Goal: Transaction & Acquisition: Book appointment/travel/reservation

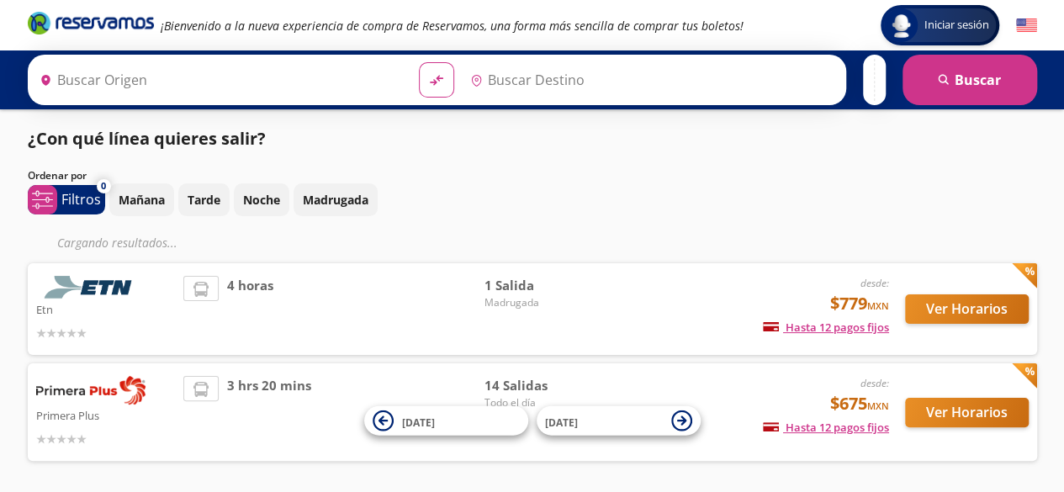
type input "[GEOGRAPHIC_DATA], [GEOGRAPHIC_DATA]"
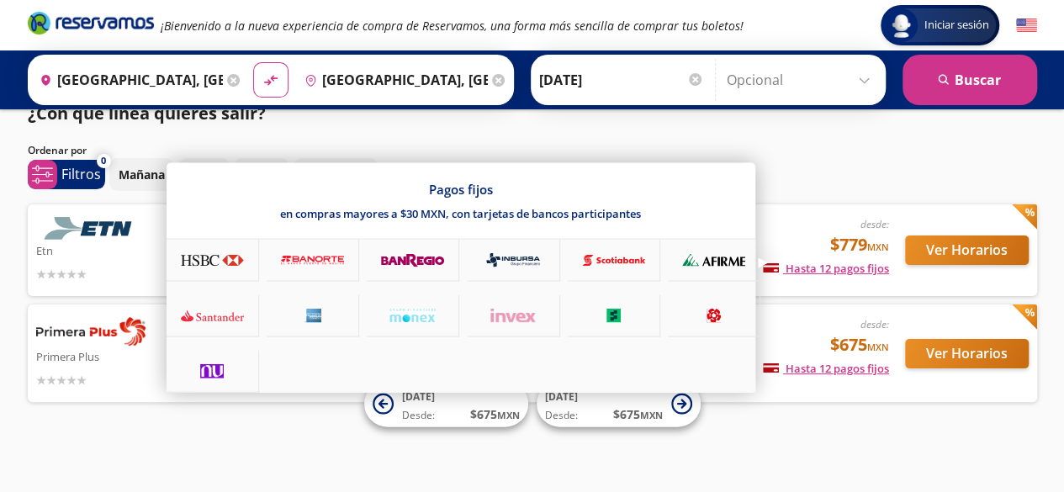
scroll to position [27, 0]
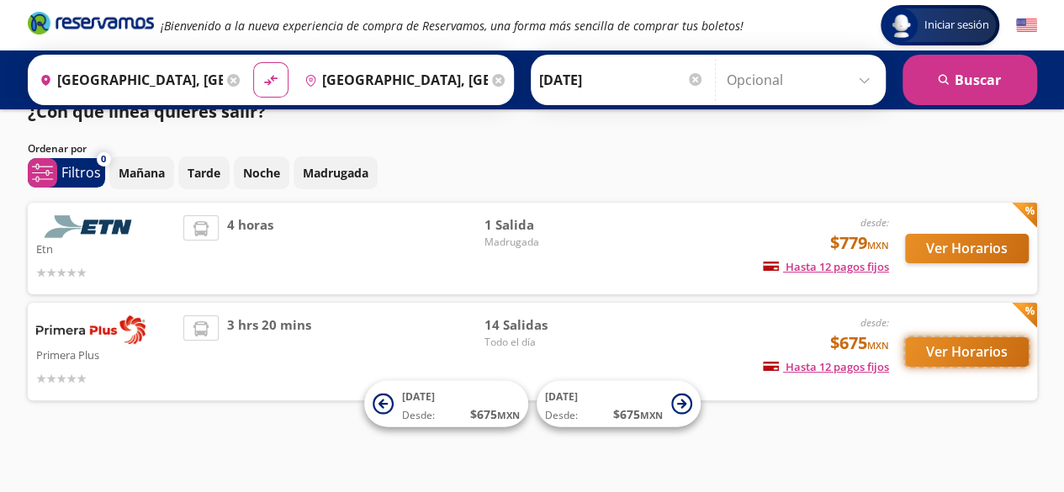
click at [964, 344] on button "Ver Horarios" at bounding box center [967, 351] width 124 height 29
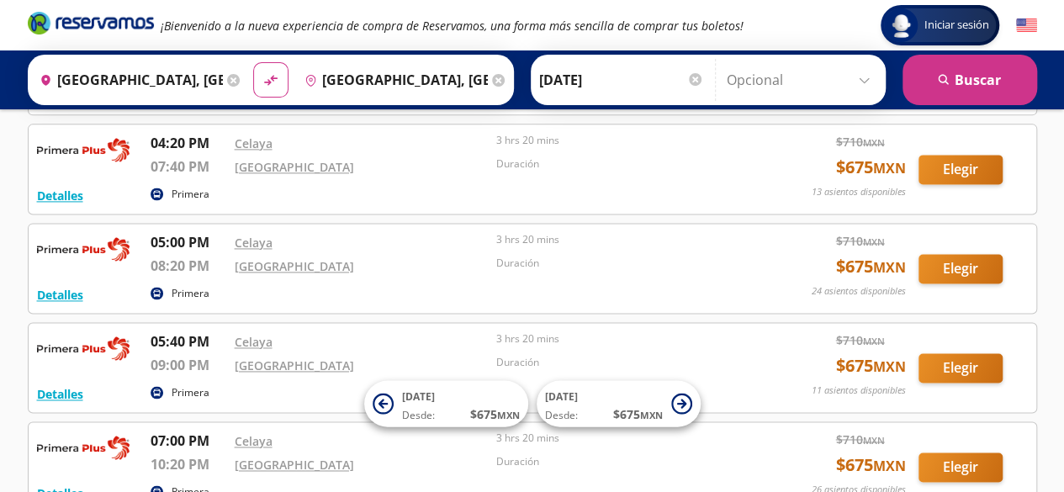
scroll to position [1239, 0]
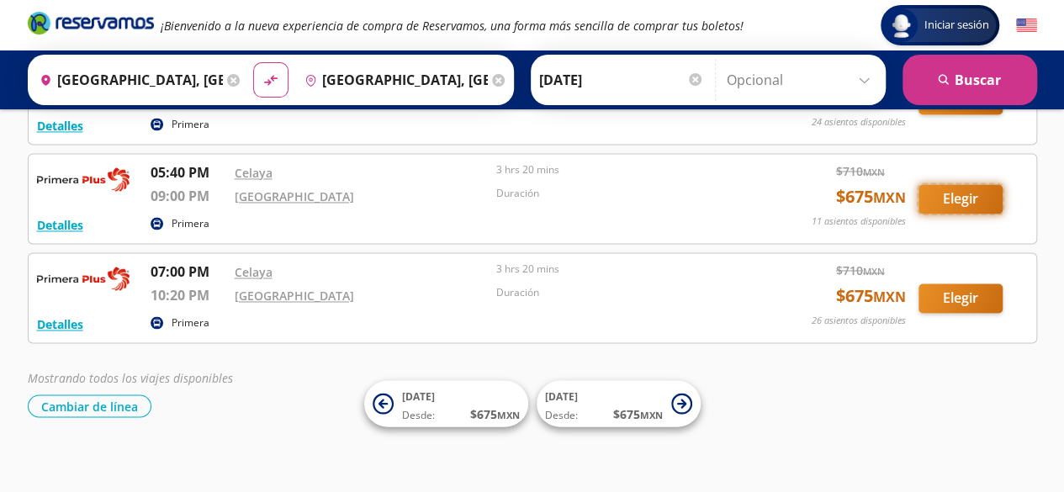
click at [988, 194] on button "Elegir" at bounding box center [961, 198] width 84 height 29
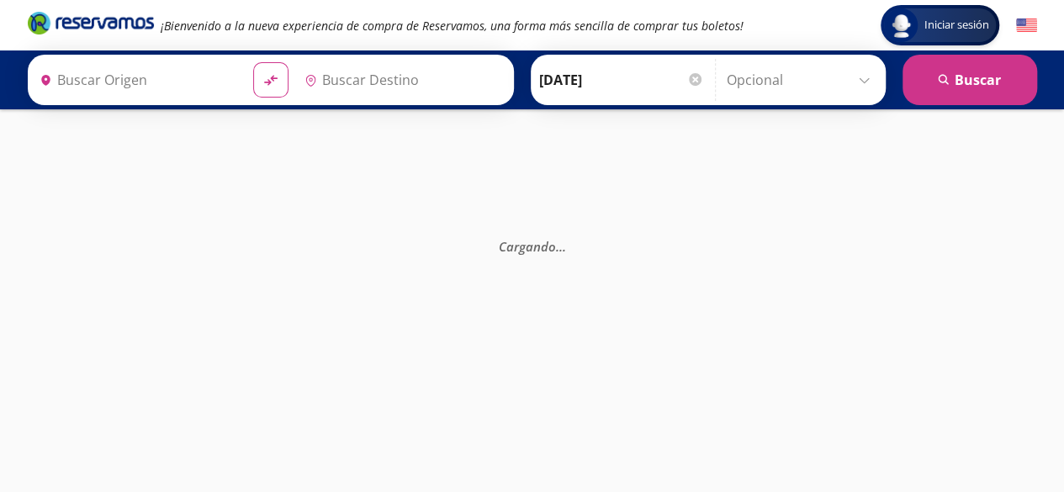
type input "[GEOGRAPHIC_DATA], [GEOGRAPHIC_DATA]"
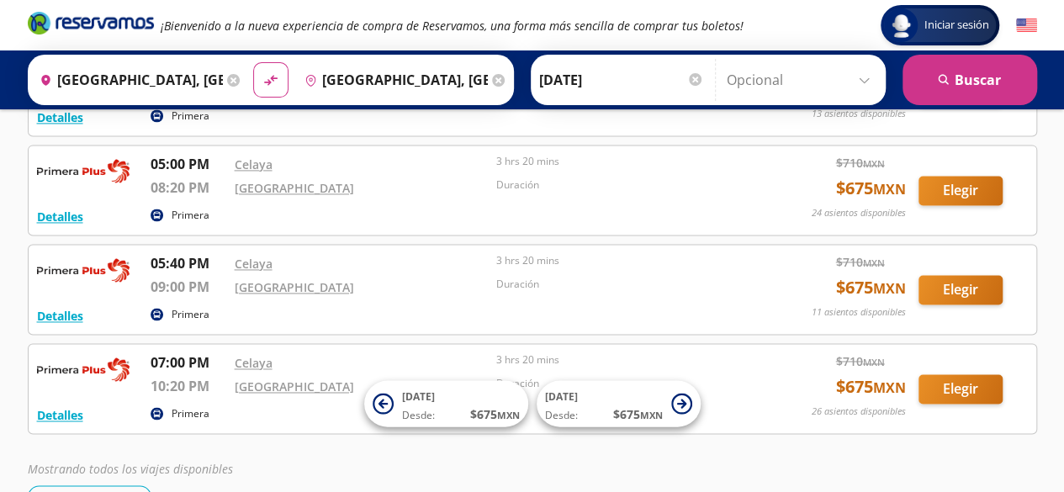
scroll to position [1239, 0]
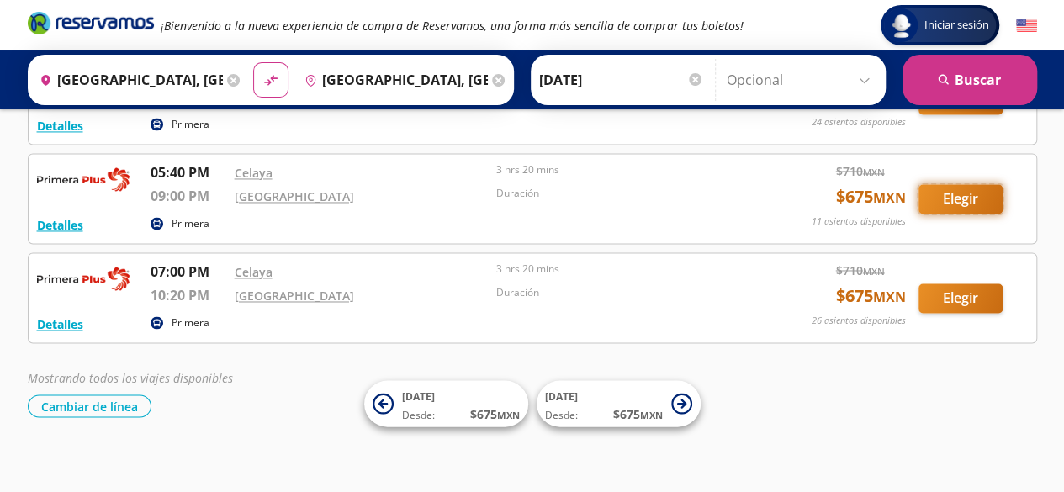
click at [951, 184] on button "Elegir" at bounding box center [961, 198] width 84 height 29
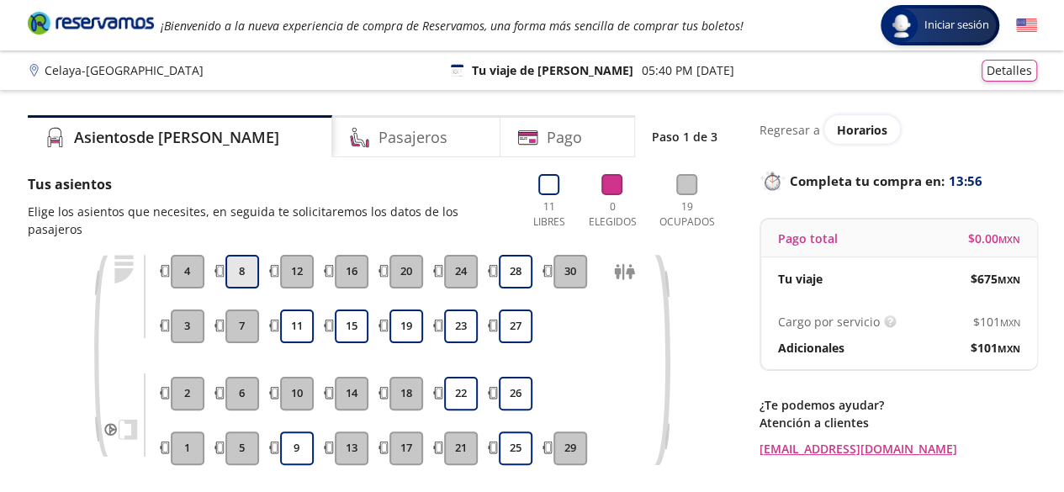
click at [252, 259] on button "8" at bounding box center [242, 272] width 34 height 34
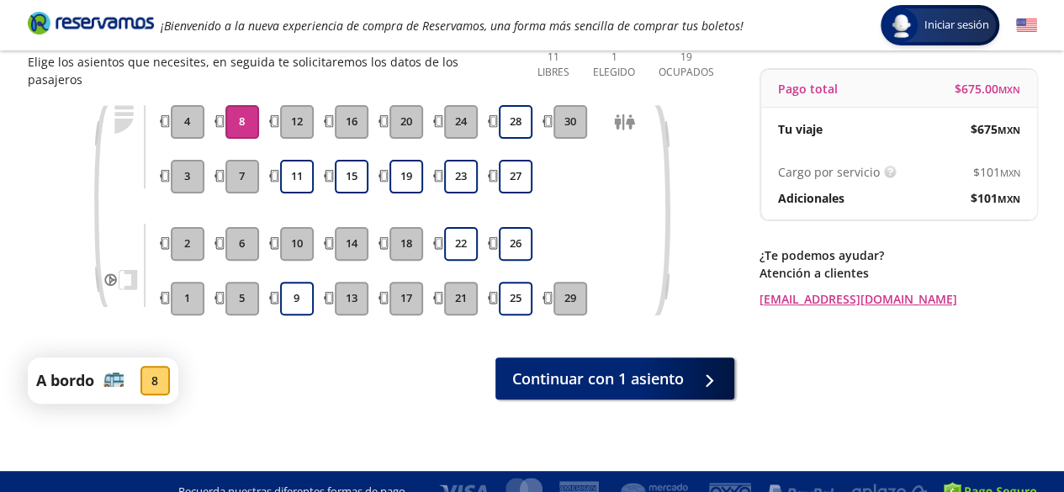
scroll to position [153, 0]
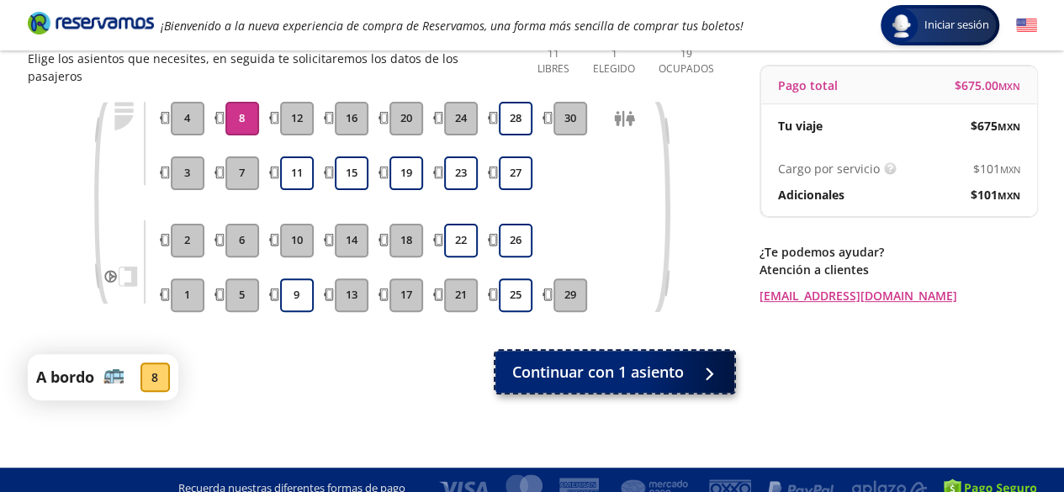
click at [568, 361] on span "Continuar con 1 asiento" at bounding box center [598, 372] width 172 height 23
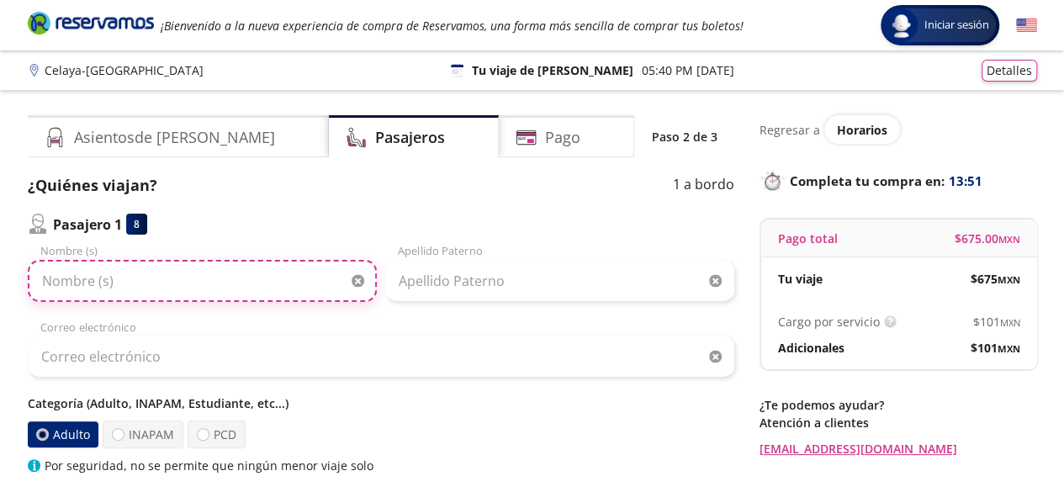
click at [151, 284] on input "Nombre (s)" at bounding box center [202, 281] width 349 height 42
type input "NORMA"
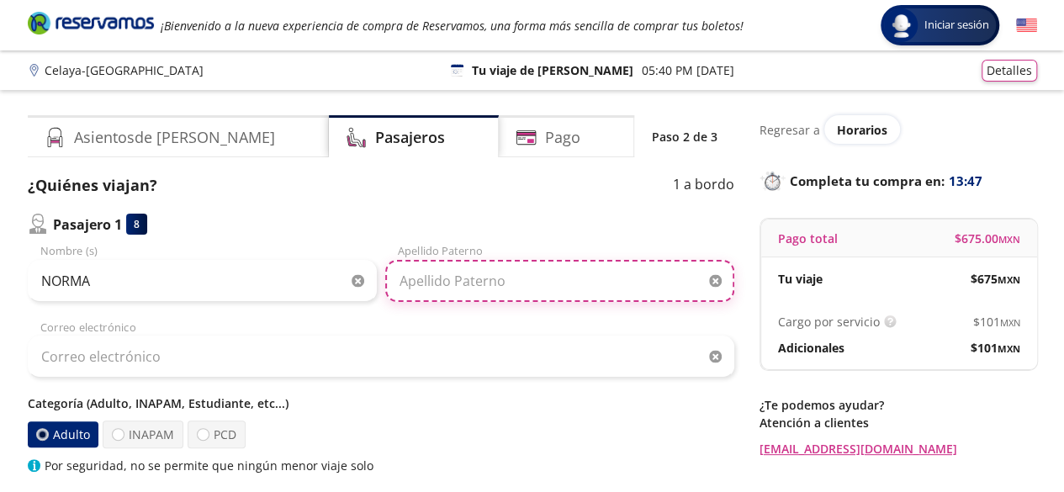
click at [468, 289] on input "Apellido Paterno" at bounding box center [559, 281] width 349 height 42
type input "VIANA"
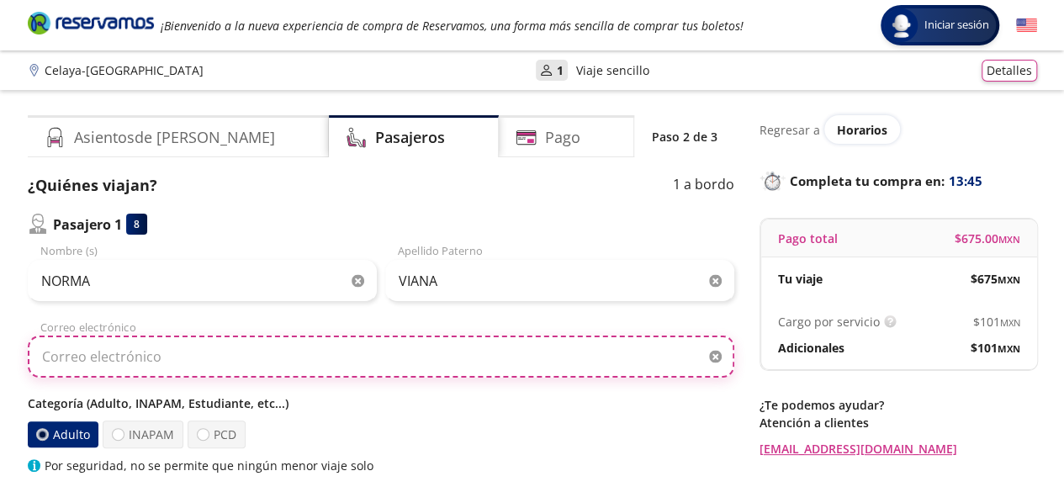
click at [323, 369] on input "Correo electrónico" at bounding box center [381, 357] width 707 height 42
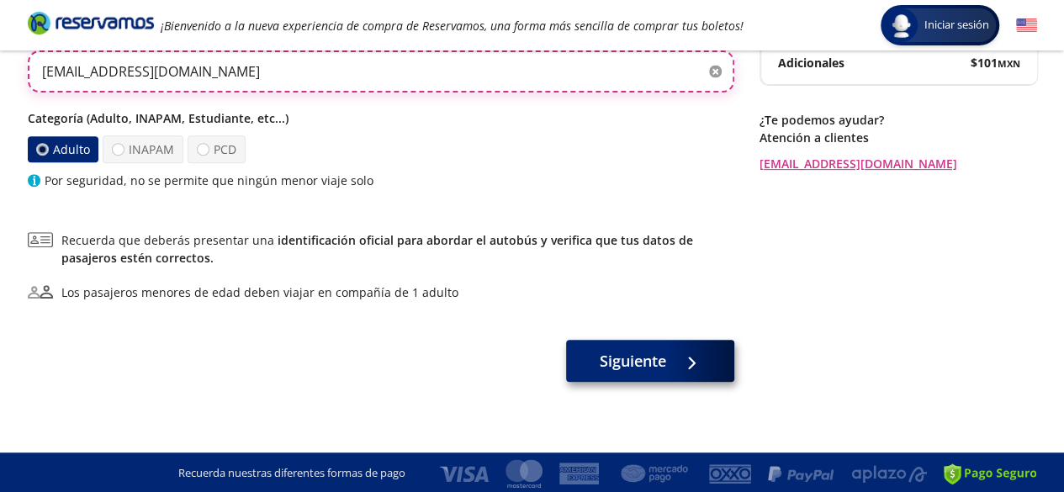
scroll to position [287, 0]
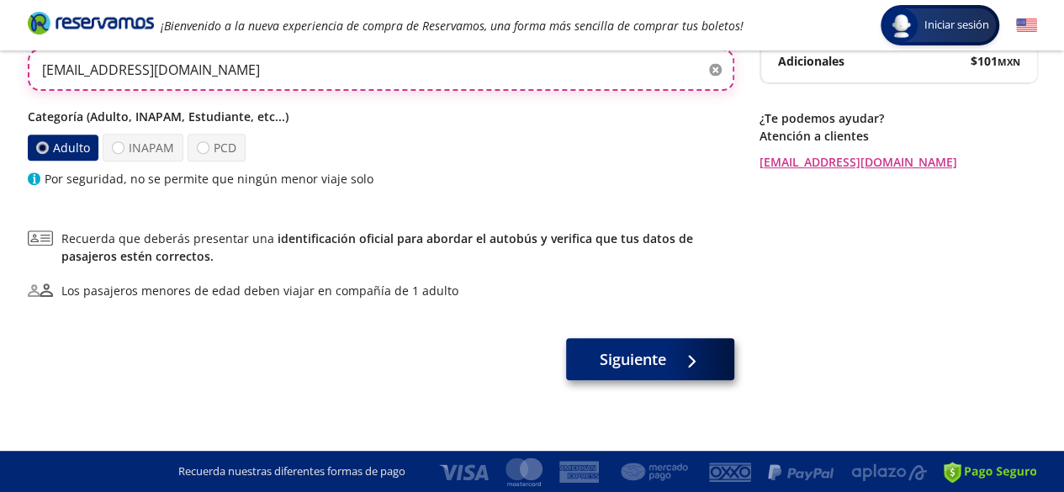
type input "[EMAIL_ADDRESS][DOMAIN_NAME]"
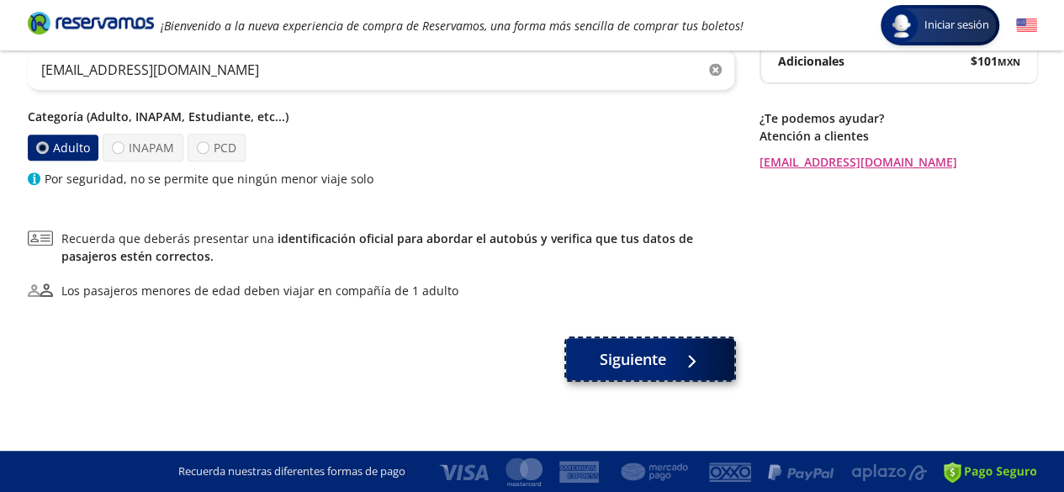
click at [672, 363] on button "Siguiente" at bounding box center [650, 359] width 168 height 42
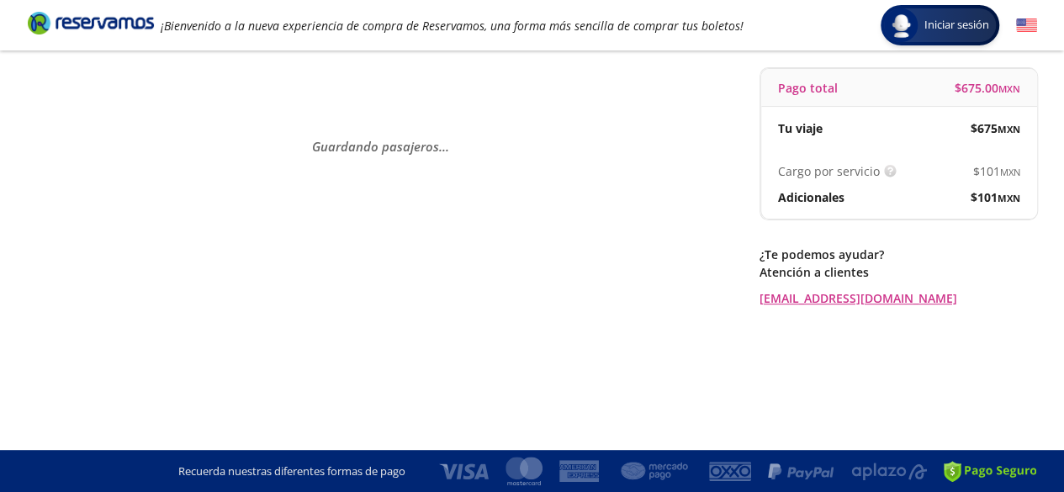
scroll to position [0, 0]
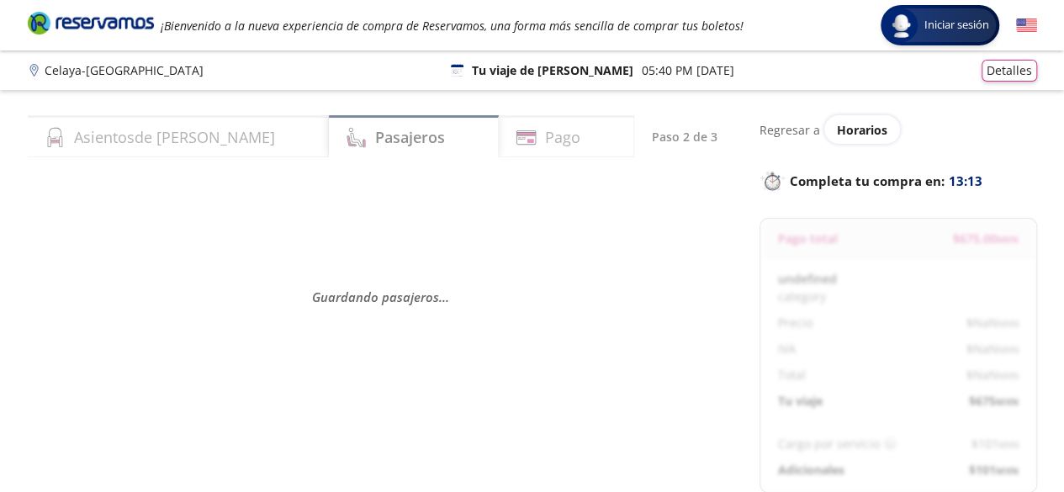
select select "MX"
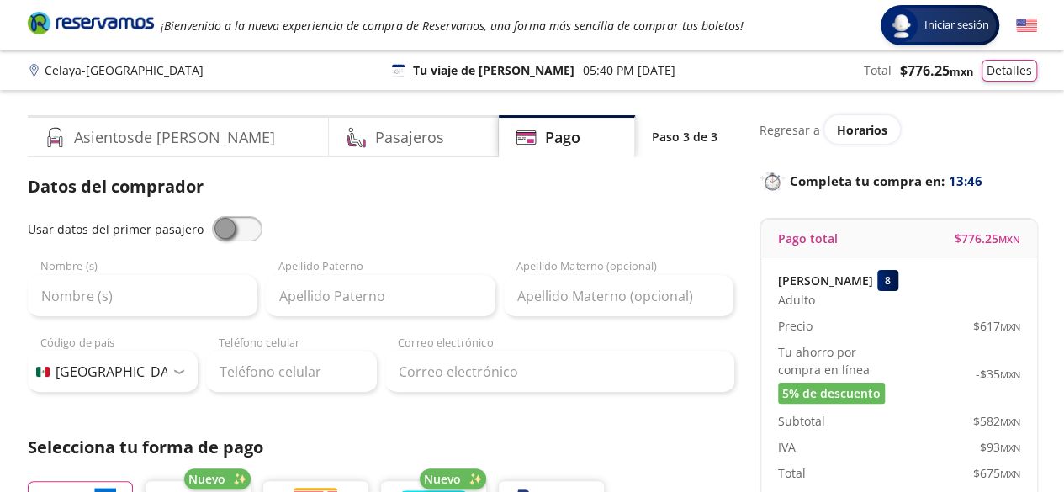
click at [224, 235] on span at bounding box center [237, 228] width 50 height 25
click at [212, 216] on input "checkbox" at bounding box center [212, 216] width 0 height 0
type input "NORMA"
type input "VIANA"
type input "[EMAIL_ADDRESS][DOMAIN_NAME]"
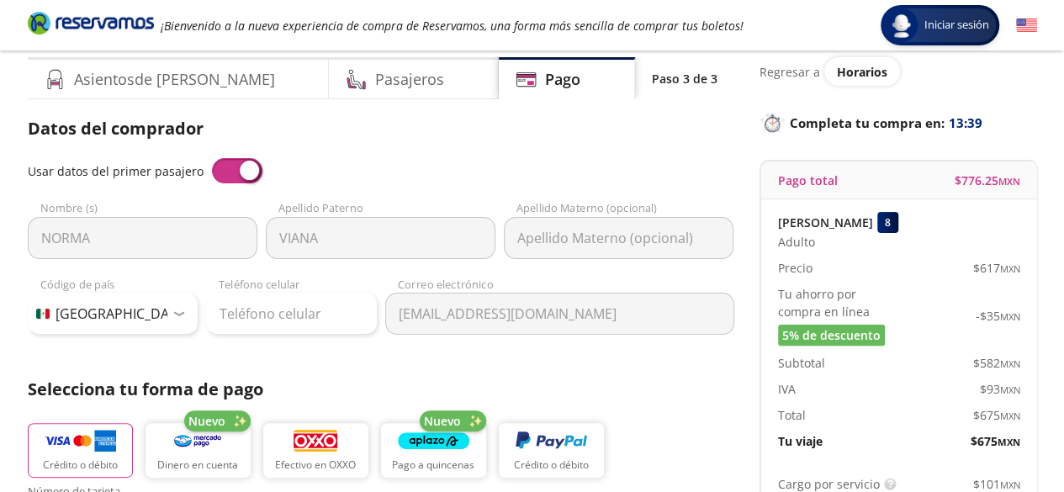
scroll to position [84, 0]
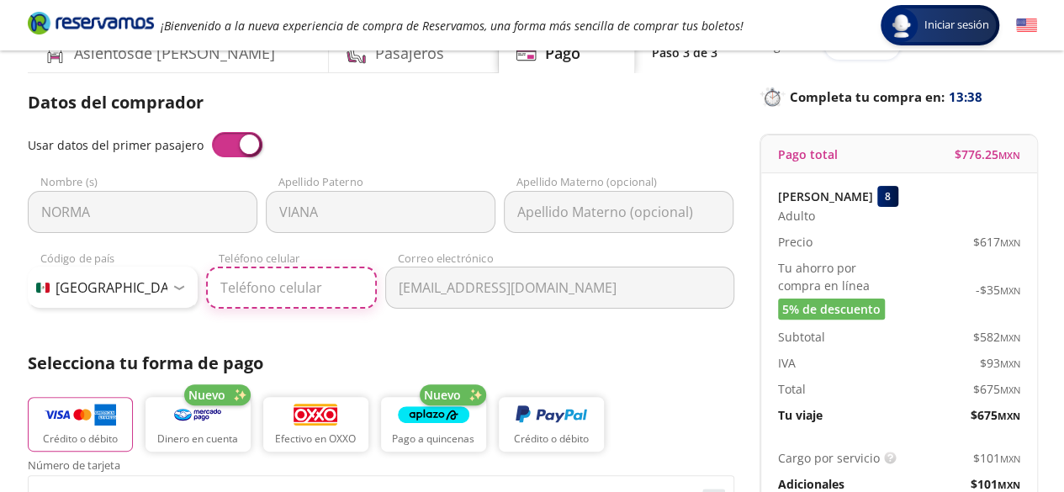
click at [271, 280] on input "Teléfono celular" at bounding box center [291, 288] width 171 height 42
type input "56 3652 9042"
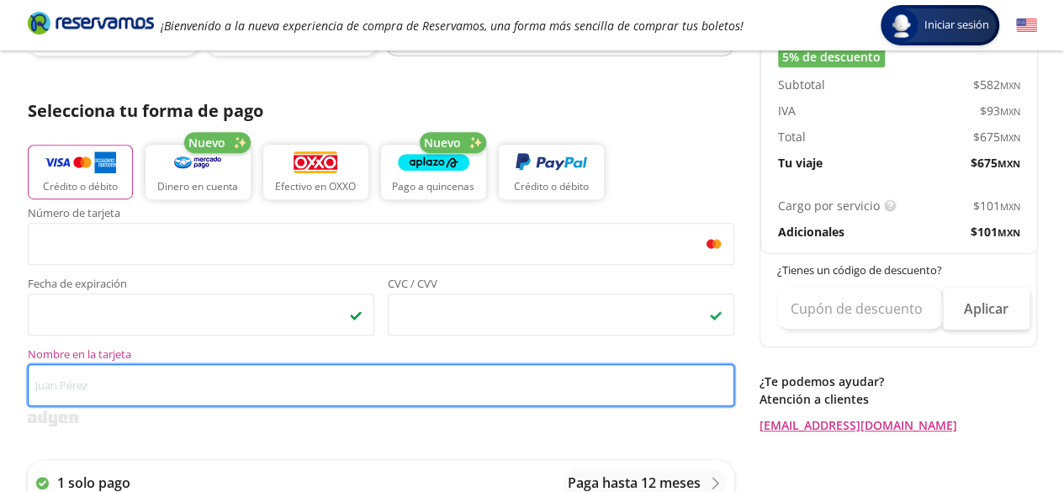
click at [252, 401] on input "Nombre en la tarjeta" at bounding box center [381, 385] width 707 height 42
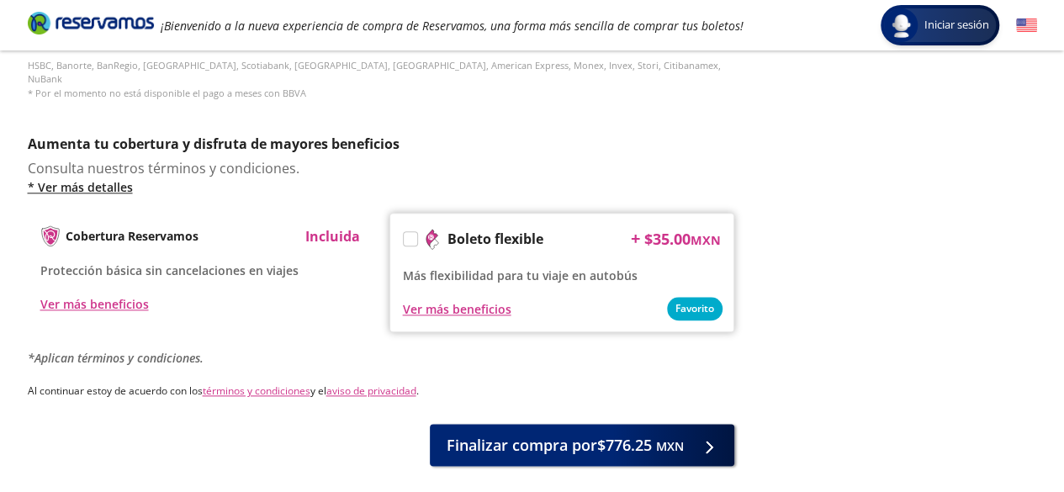
scroll to position [887, 0]
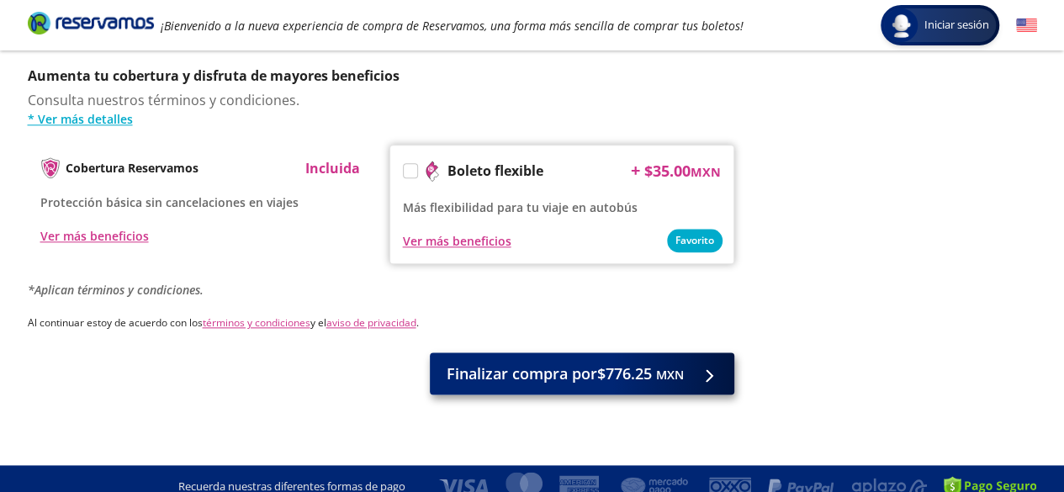
type input "[PERSON_NAME]"
click at [606, 363] on span "Finalizar compra por $776.25 MXN" at bounding box center [565, 374] width 237 height 23
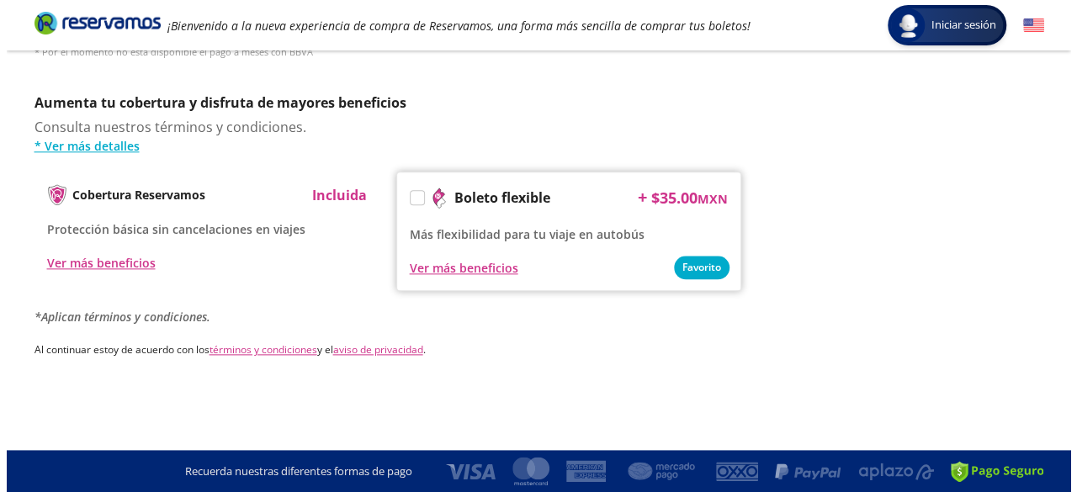
scroll to position [0, 0]
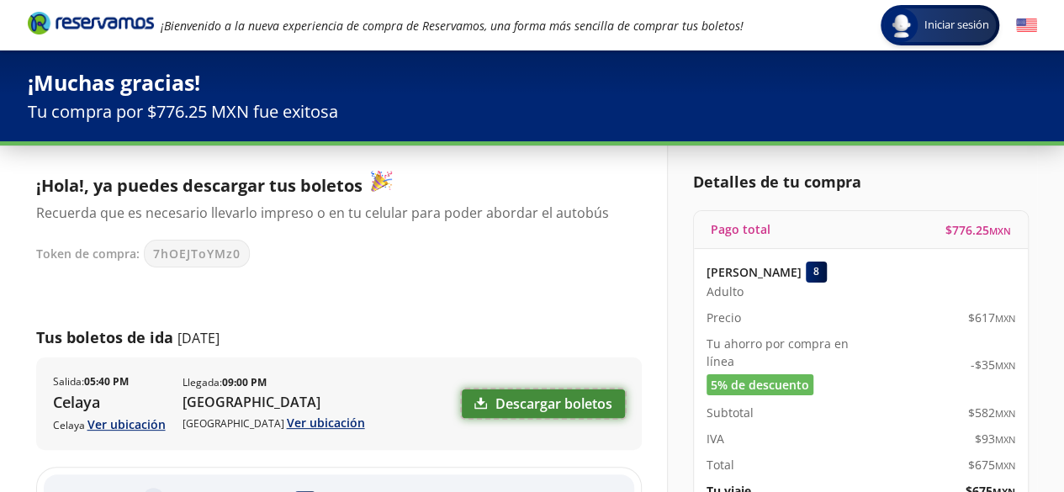
click at [567, 409] on link "Descargar boletos" at bounding box center [543, 404] width 163 height 29
